Goal: Transaction & Acquisition: Book appointment/travel/reservation

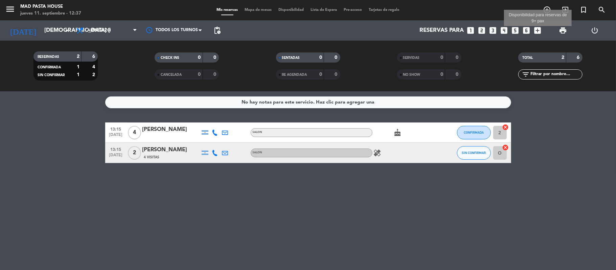
click at [535, 30] on icon "add_box" at bounding box center [537, 30] width 9 height 9
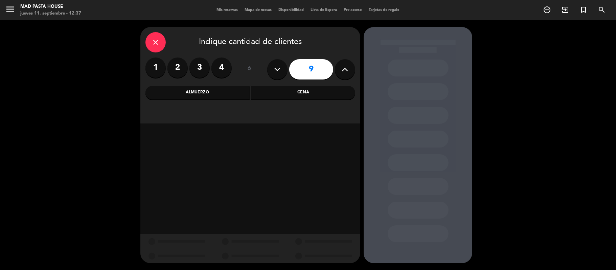
click at [176, 68] on label "2" at bounding box center [177, 67] width 20 height 20
click at [291, 96] on div "Cena" at bounding box center [303, 93] width 104 height 14
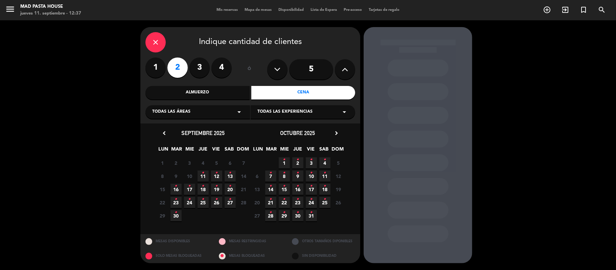
click at [229, 176] on icon "•" at bounding box center [230, 172] width 2 height 11
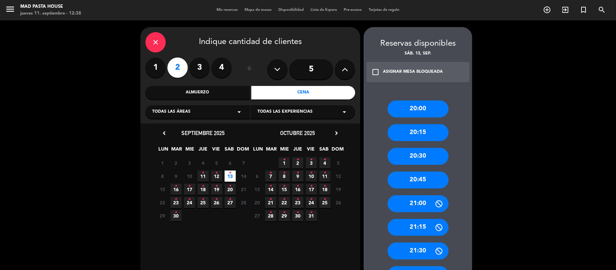
click at [157, 37] on div "close" at bounding box center [155, 42] width 20 height 20
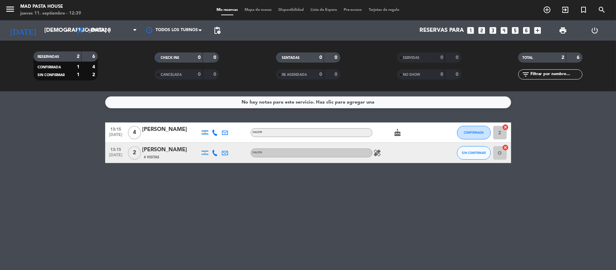
click at [375, 153] on icon "healing" at bounding box center [377, 153] width 8 height 8
click at [379, 154] on icon "healing" at bounding box center [377, 153] width 8 height 8
click at [398, 134] on icon "cake" at bounding box center [398, 132] width 8 height 8
click at [376, 150] on icon "healing" at bounding box center [377, 153] width 8 height 8
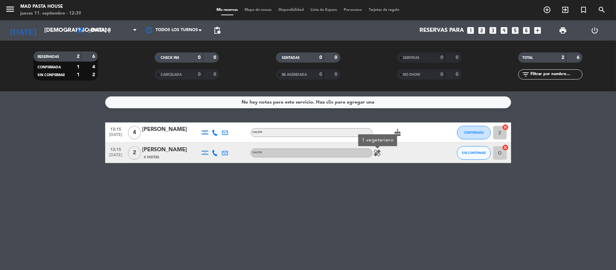
click at [376, 150] on icon "healing" at bounding box center [377, 153] width 8 height 8
click at [383, 164] on div "No hay notas para este servicio. Haz clic para agregar una 13:15 [DATE] 4 [PERS…" at bounding box center [308, 180] width 616 height 178
click at [398, 133] on icon "cake" at bounding box center [398, 132] width 8 height 8
click at [381, 157] on div "healing" at bounding box center [402, 153] width 61 height 20
click at [378, 156] on icon "healing" at bounding box center [377, 153] width 8 height 8
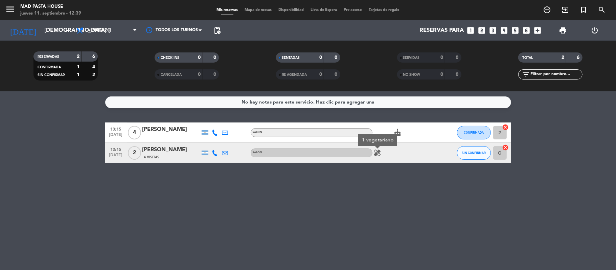
click at [380, 190] on div "No hay notas para este servicio. Haz clic para agregar una 13:15 [DATE] 4 [PERS…" at bounding box center [308, 180] width 616 height 178
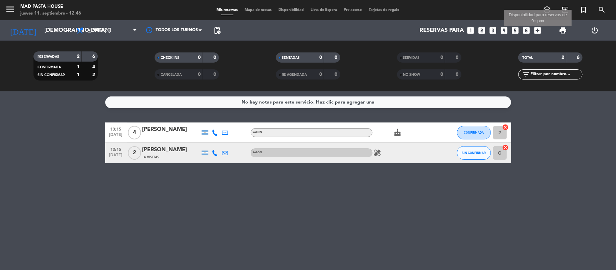
click at [538, 30] on icon "add_box" at bounding box center [537, 30] width 9 height 9
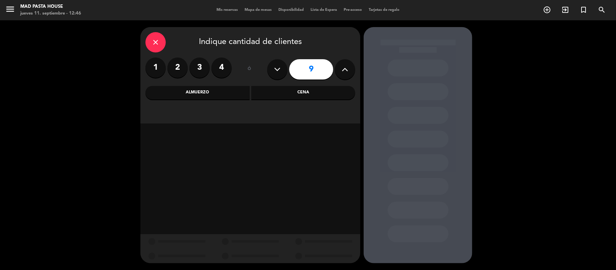
click at [180, 65] on label "2" at bounding box center [177, 67] width 20 height 20
click at [296, 92] on div "Cena" at bounding box center [303, 93] width 104 height 14
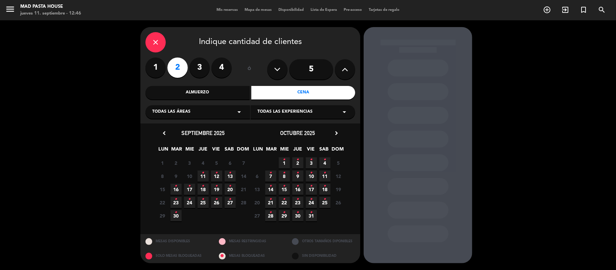
click at [230, 178] on icon "•" at bounding box center [230, 172] width 2 height 11
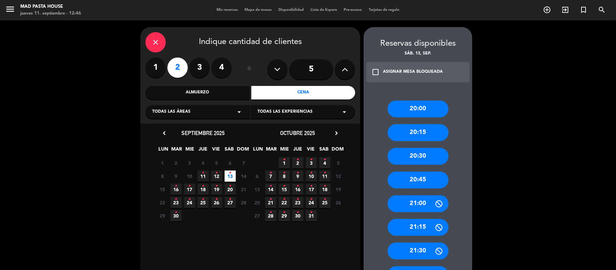
click at [413, 178] on div "20:45" at bounding box center [417, 179] width 61 height 17
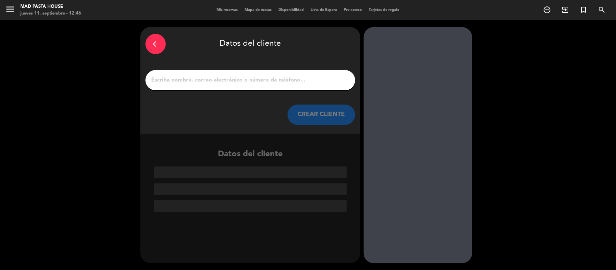
click at [218, 80] on input "1" at bounding box center [249, 79] width 199 height 9
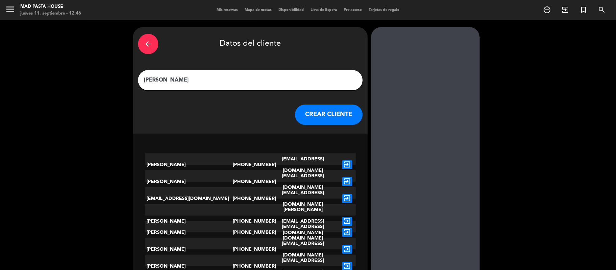
type input "[PERSON_NAME]"
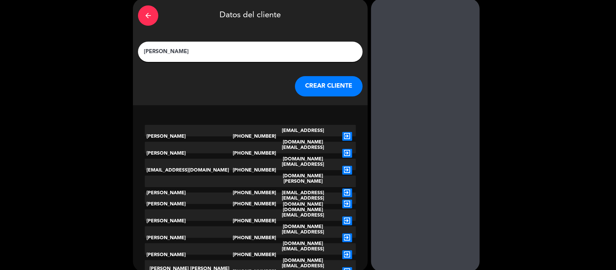
scroll to position [37, 0]
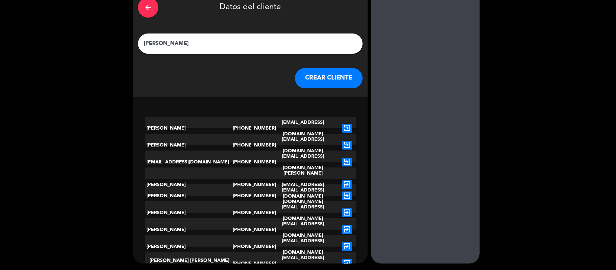
click at [342, 180] on icon "exit_to_app" at bounding box center [347, 184] width 10 height 9
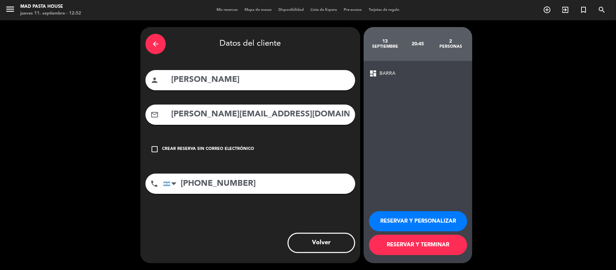
scroll to position [0, 0]
click at [425, 245] on button "RESERVAR Y TERMINAR" at bounding box center [418, 245] width 98 height 20
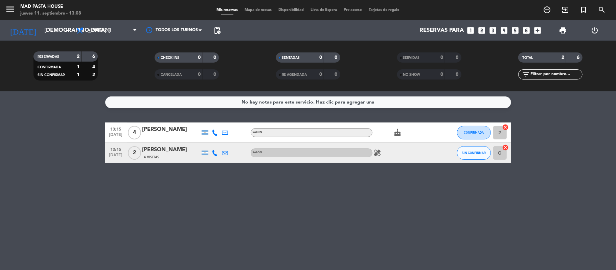
click at [214, 134] on icon at bounding box center [215, 132] width 6 height 6
click at [214, 150] on icon at bounding box center [215, 153] width 6 height 6
click at [214, 134] on icon at bounding box center [215, 132] width 6 height 6
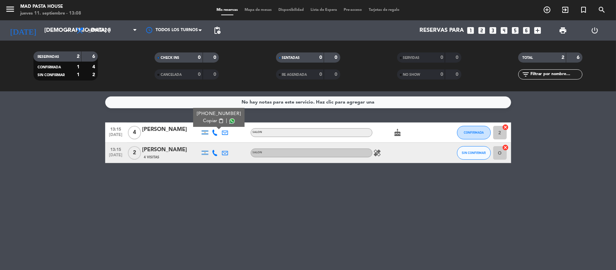
click at [214, 134] on icon at bounding box center [215, 132] width 6 height 6
click at [107, 28] on span "Almuerzo" at bounding box center [98, 30] width 23 height 5
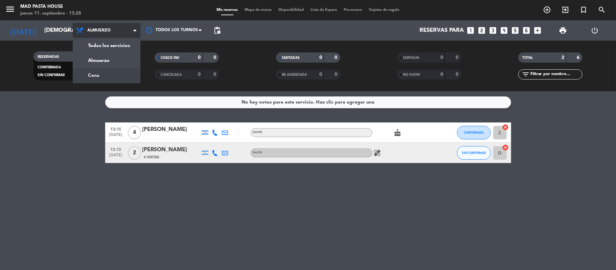
click at [110, 73] on div "menu Mad Pasta House jueves 11. septiembre - 13:28 Mis reservas Mapa de mesas D…" at bounding box center [308, 45] width 616 height 91
